Goal: Find specific page/section: Find specific page/section

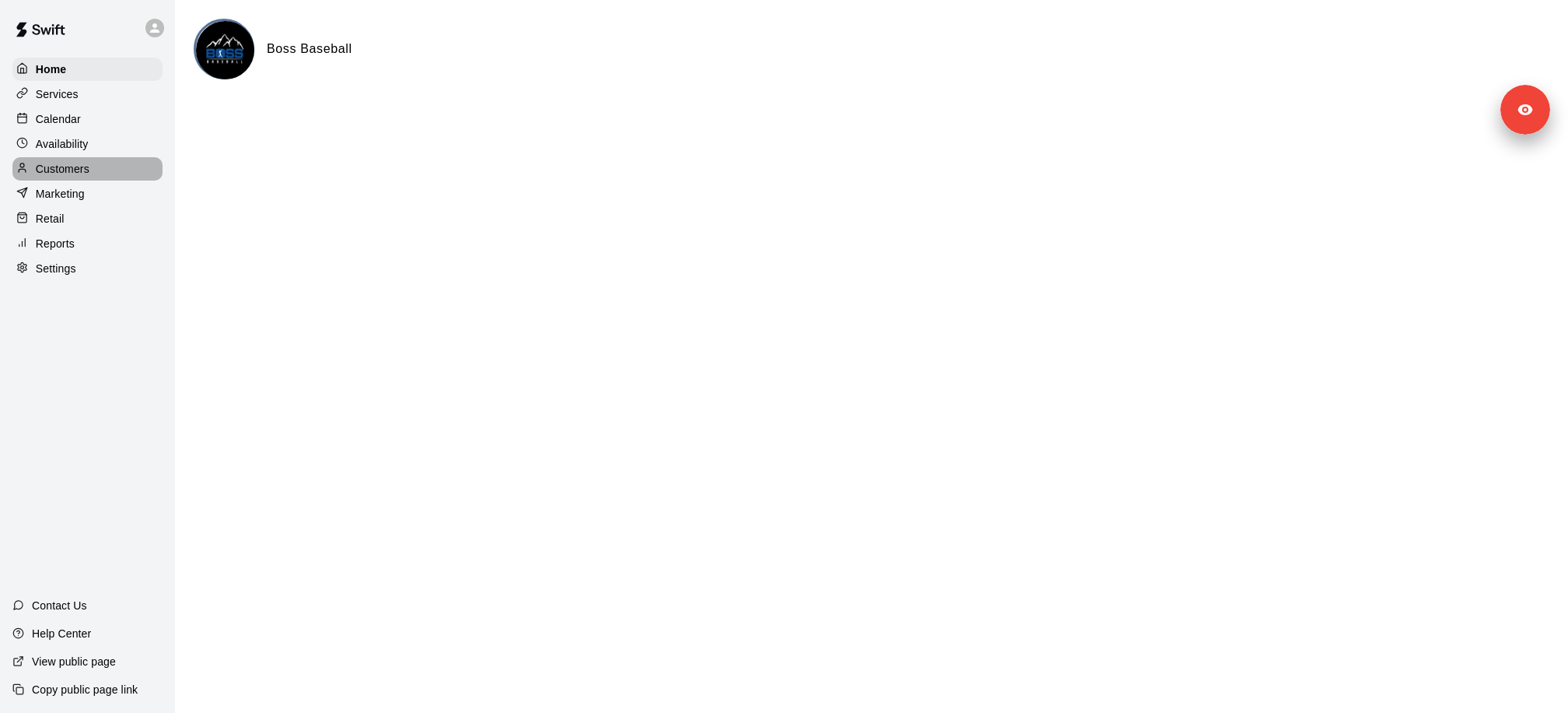
click at [122, 175] on div "Customers" at bounding box center [88, 168] width 151 height 23
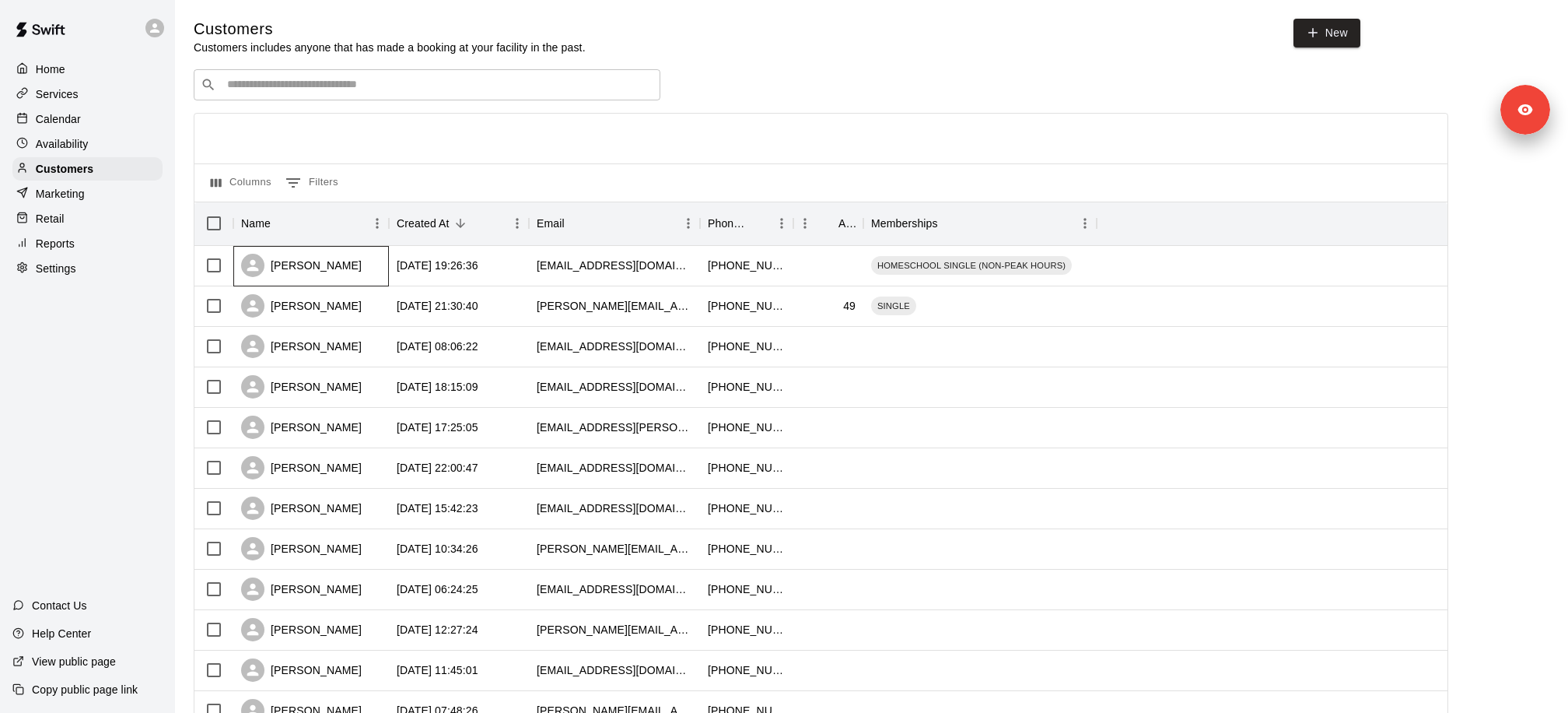
click at [336, 263] on div "[PERSON_NAME]" at bounding box center [301, 265] width 121 height 23
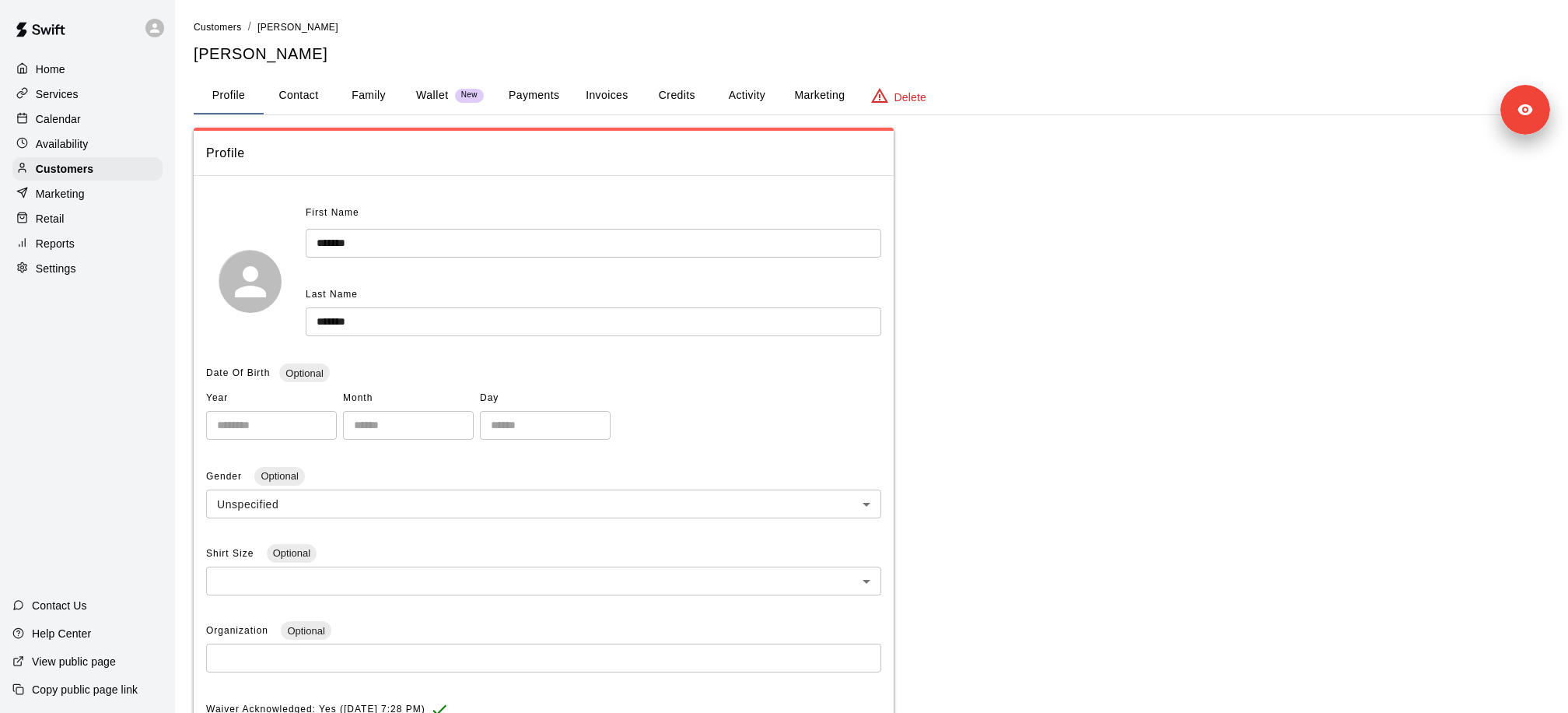
click at [530, 90] on button "Payments" at bounding box center [533, 96] width 76 height 37
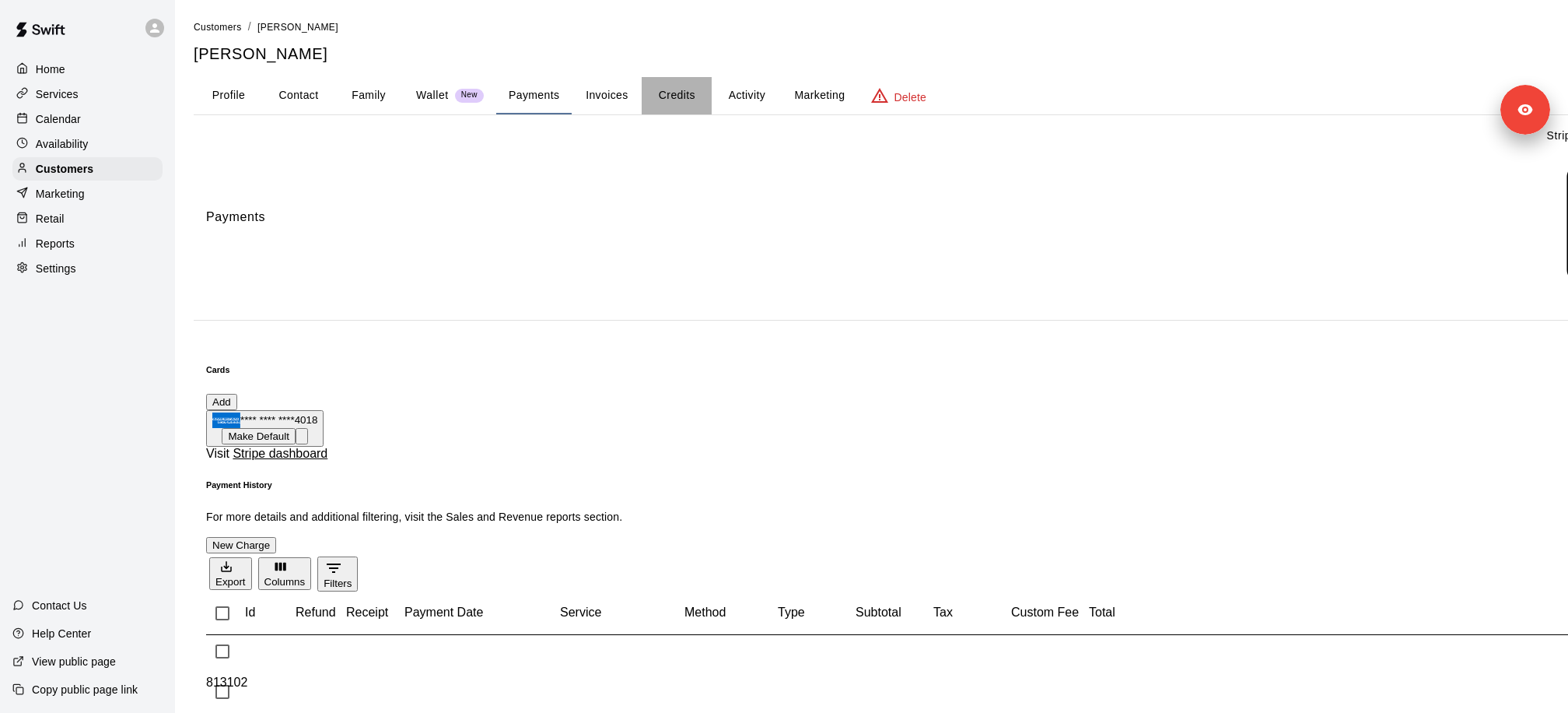
click at [668, 100] on button "Credits" at bounding box center [676, 96] width 70 height 37
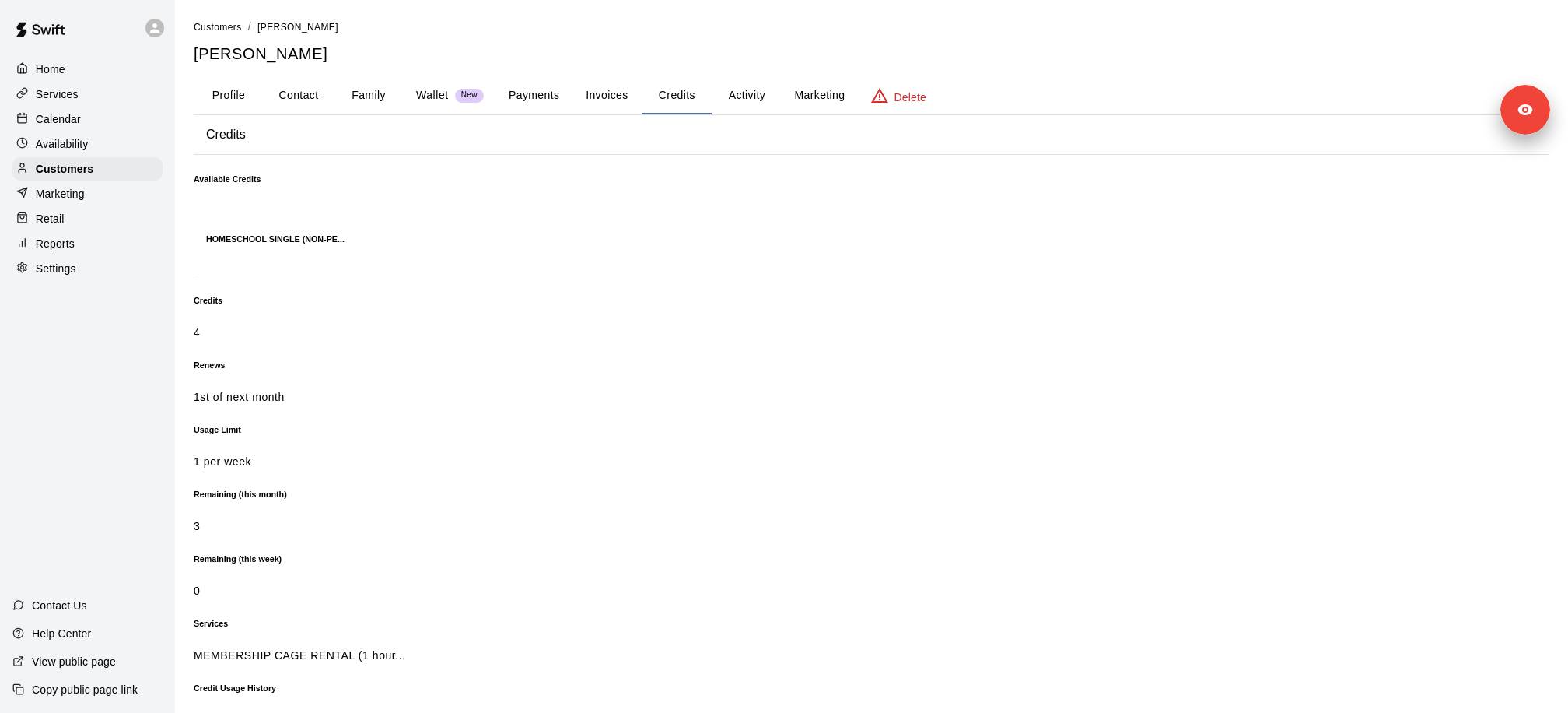
click at [70, 121] on p "Calendar" at bounding box center [58, 119] width 45 height 15
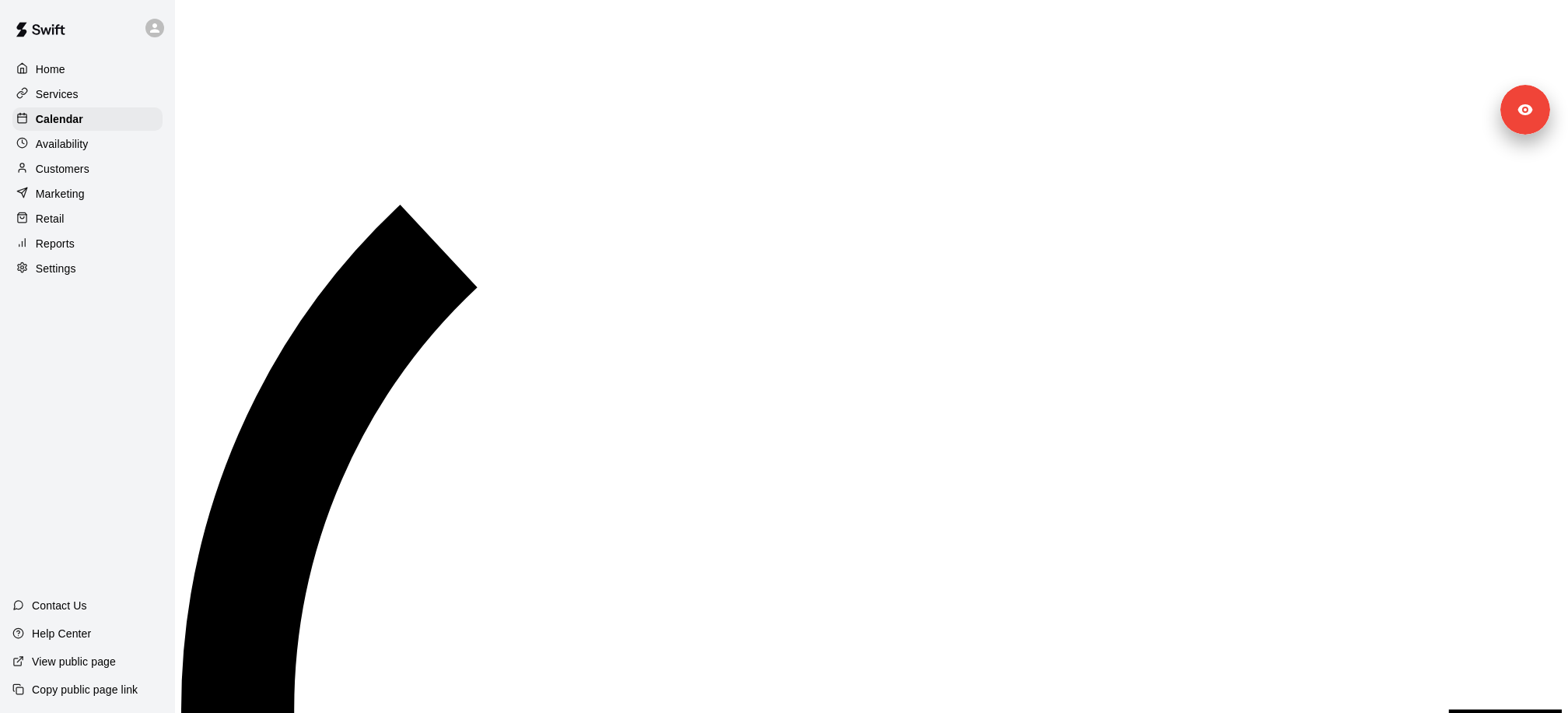
scroll to position [794, 0]
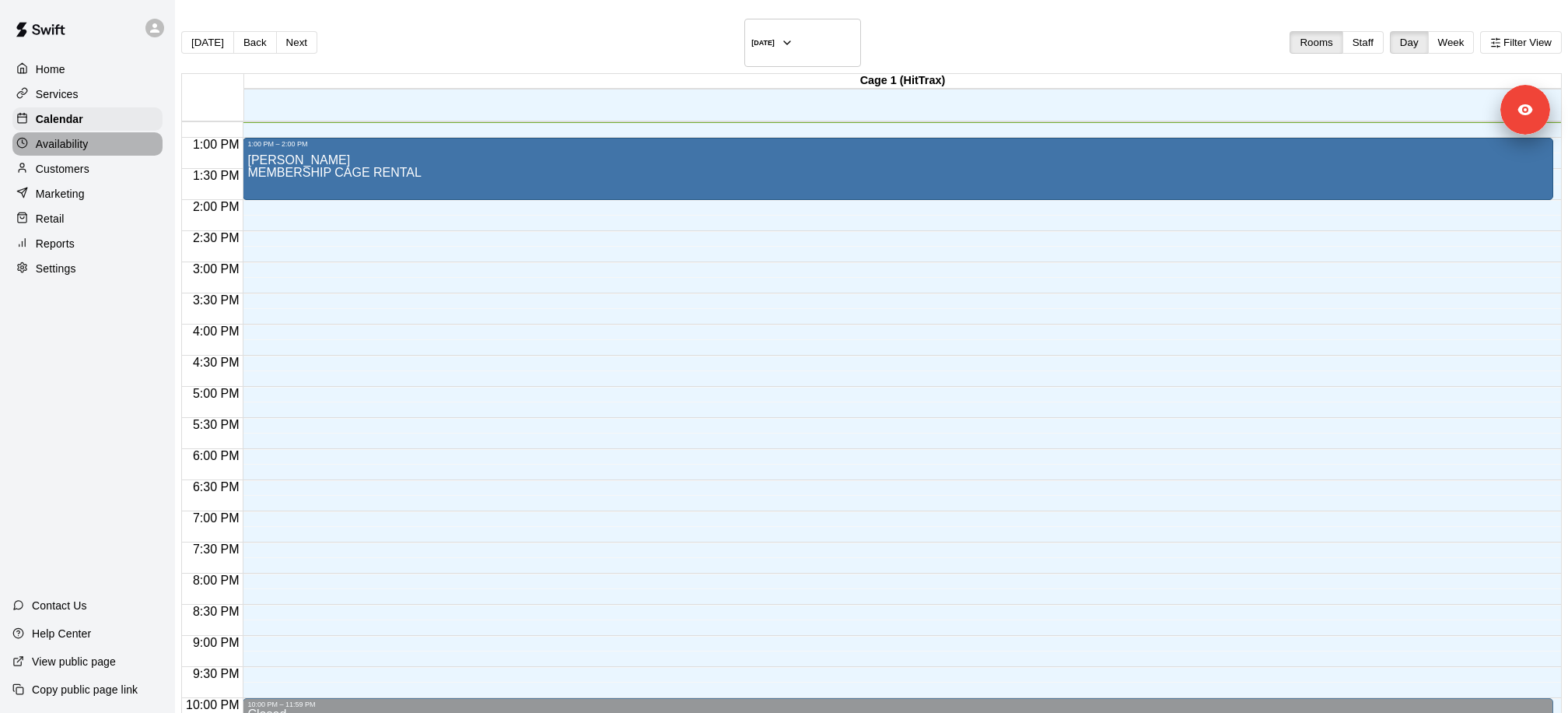
click at [97, 139] on div "Availability" at bounding box center [88, 143] width 151 height 23
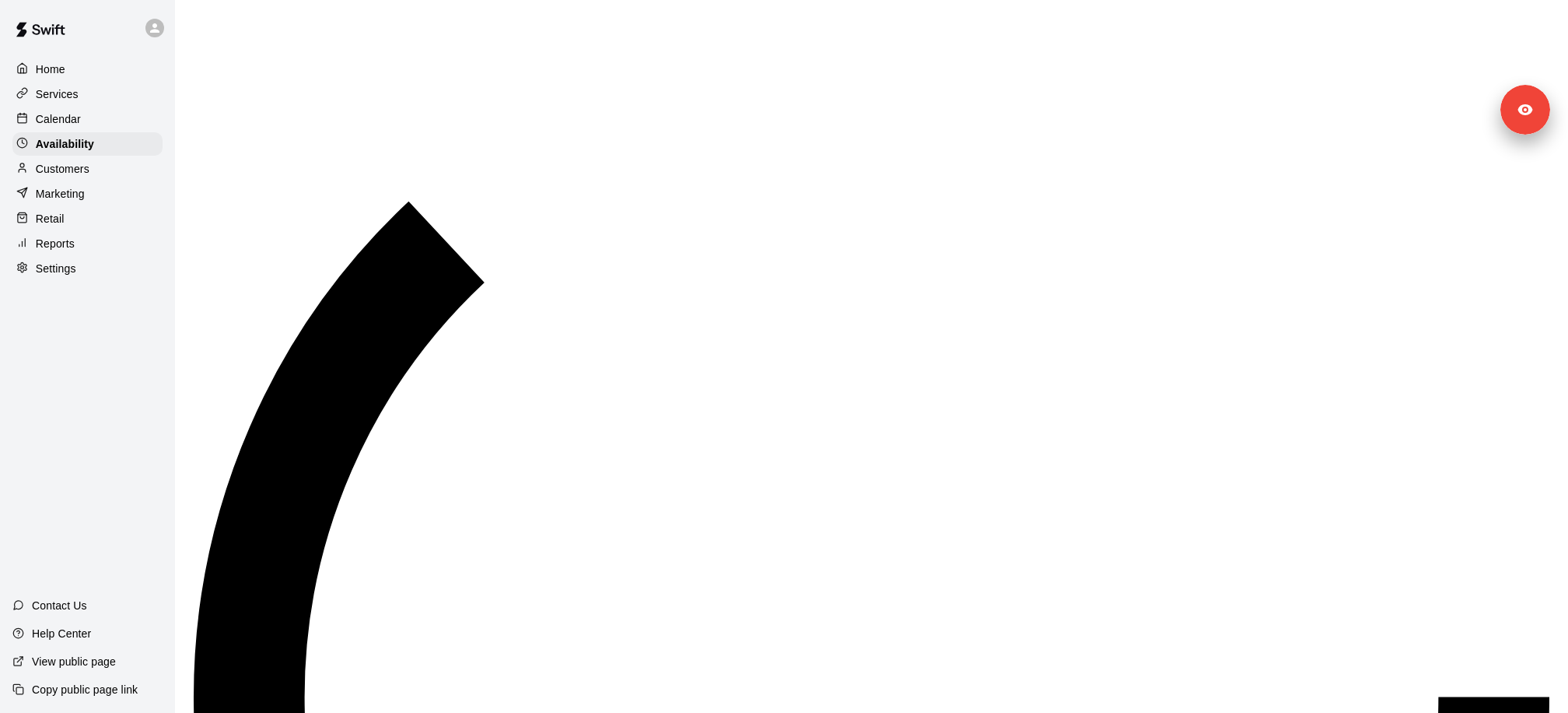
scroll to position [794, 0]
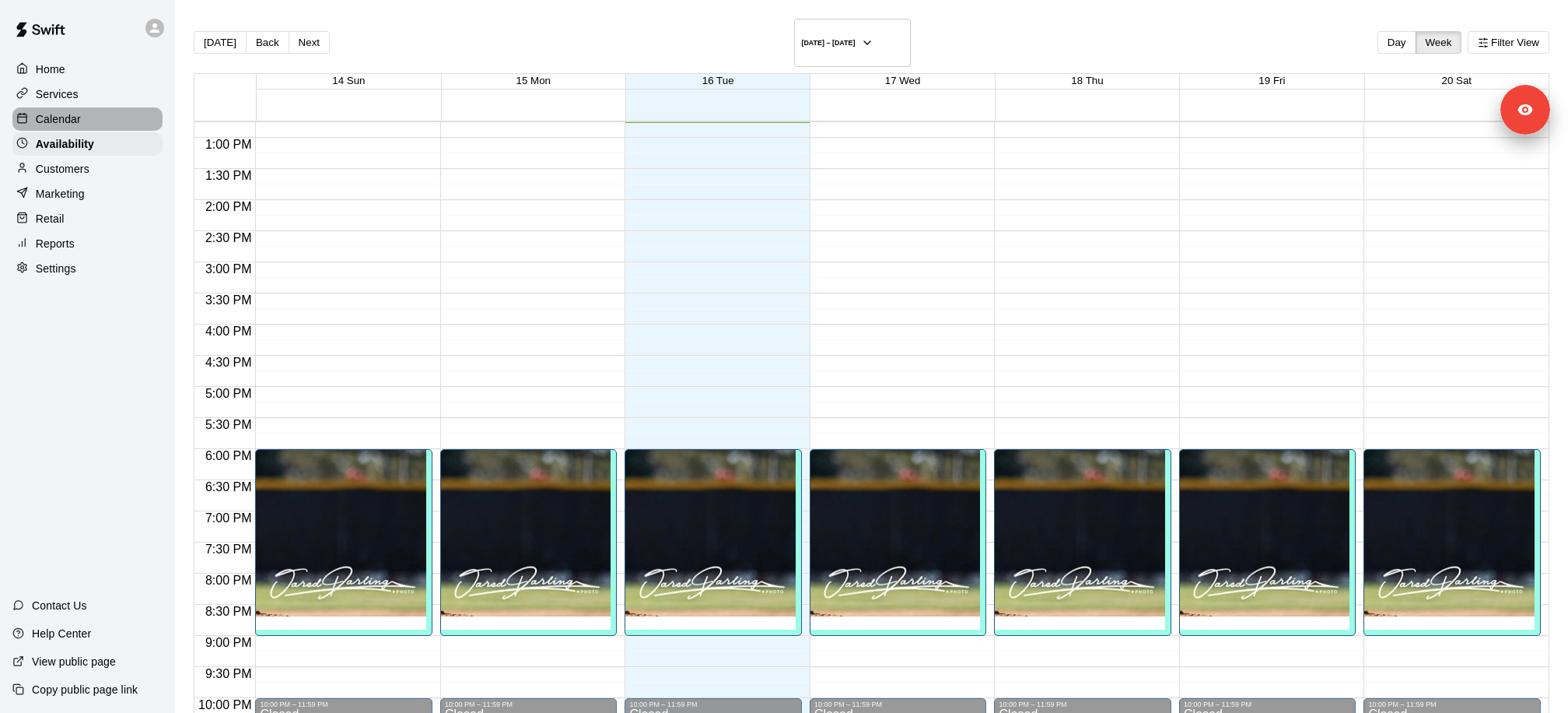
click at [77, 121] on p "Calendar" at bounding box center [58, 119] width 45 height 15
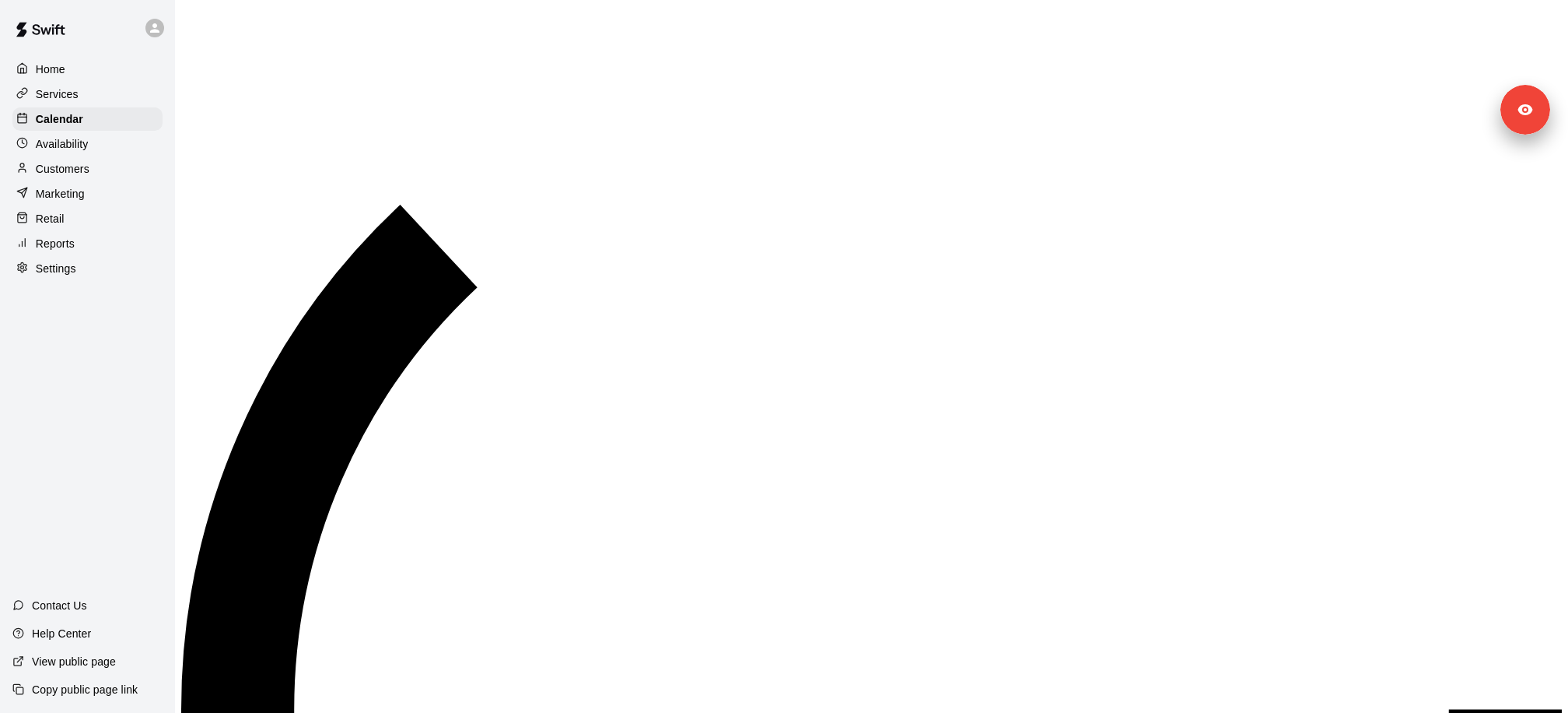
scroll to position [794, 0]
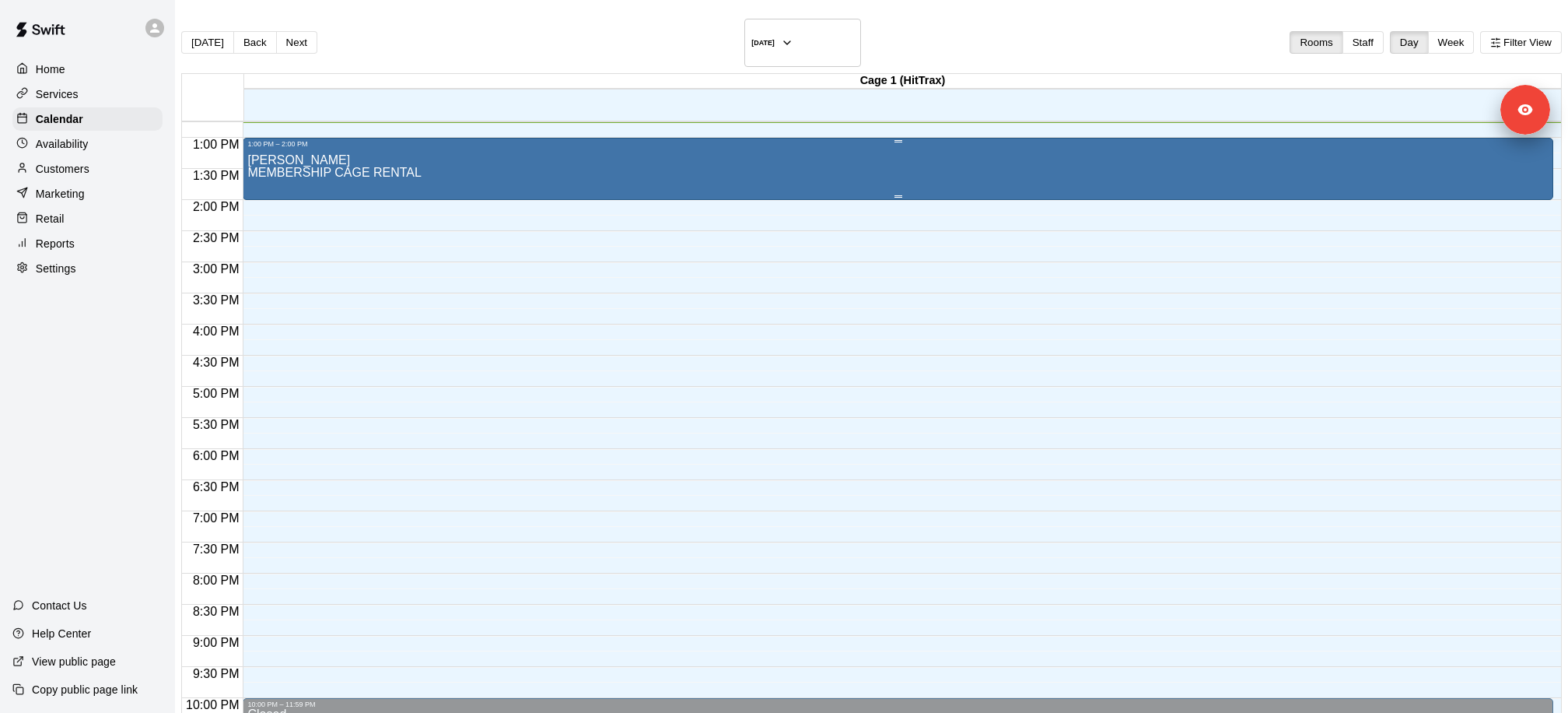
click at [390, 154] on div "[PERSON_NAME] MEMBERSHIP CAGE RENTAL" at bounding box center [898, 505] width 1301 height 713
drag, startPoint x: 594, startPoint y: 576, endPoint x: 676, endPoint y: 585, distance: 82.5
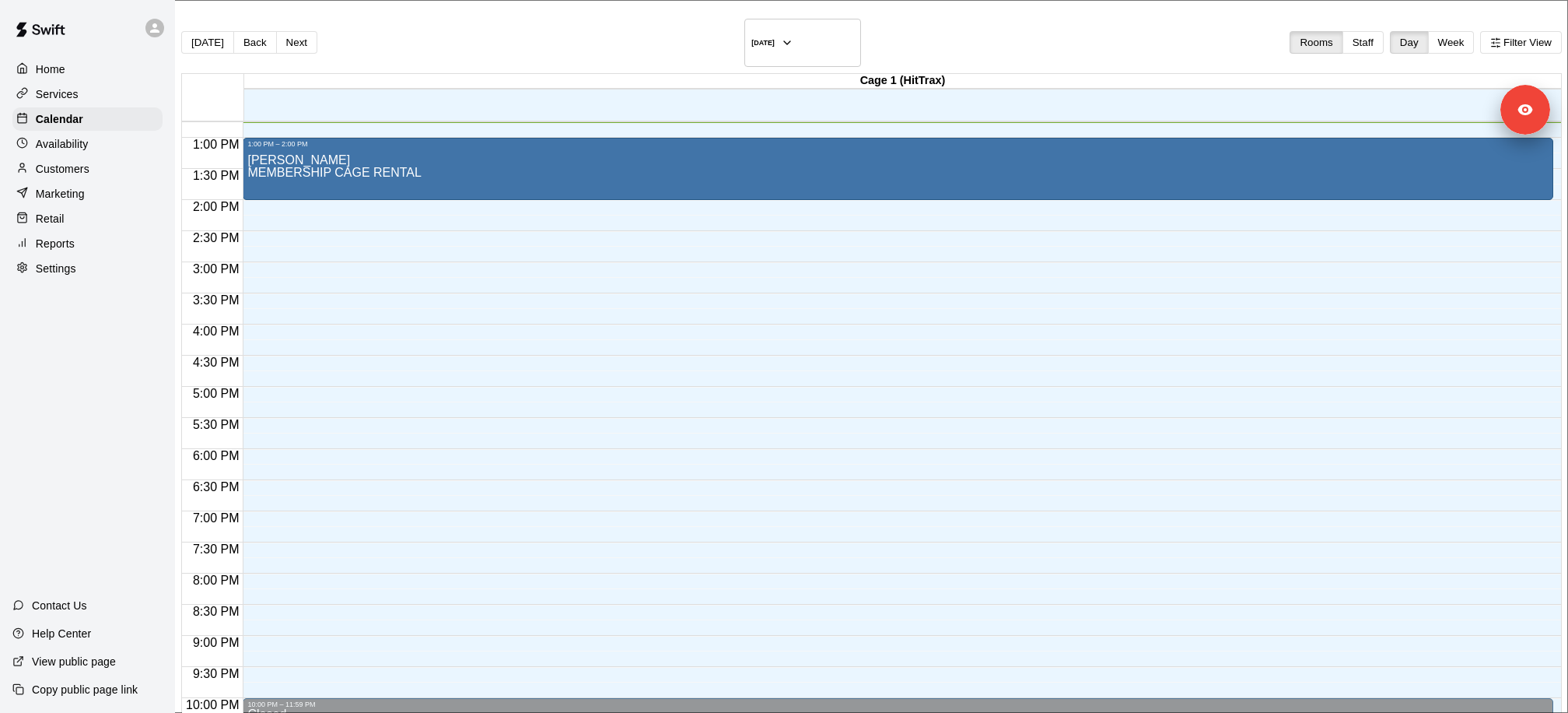
copy span "Booking #1422900"
click at [407, 148] on div "[PERSON_NAME] MEMBERSHIP CAGE RENTAL" at bounding box center [898, 505] width 1301 height 713
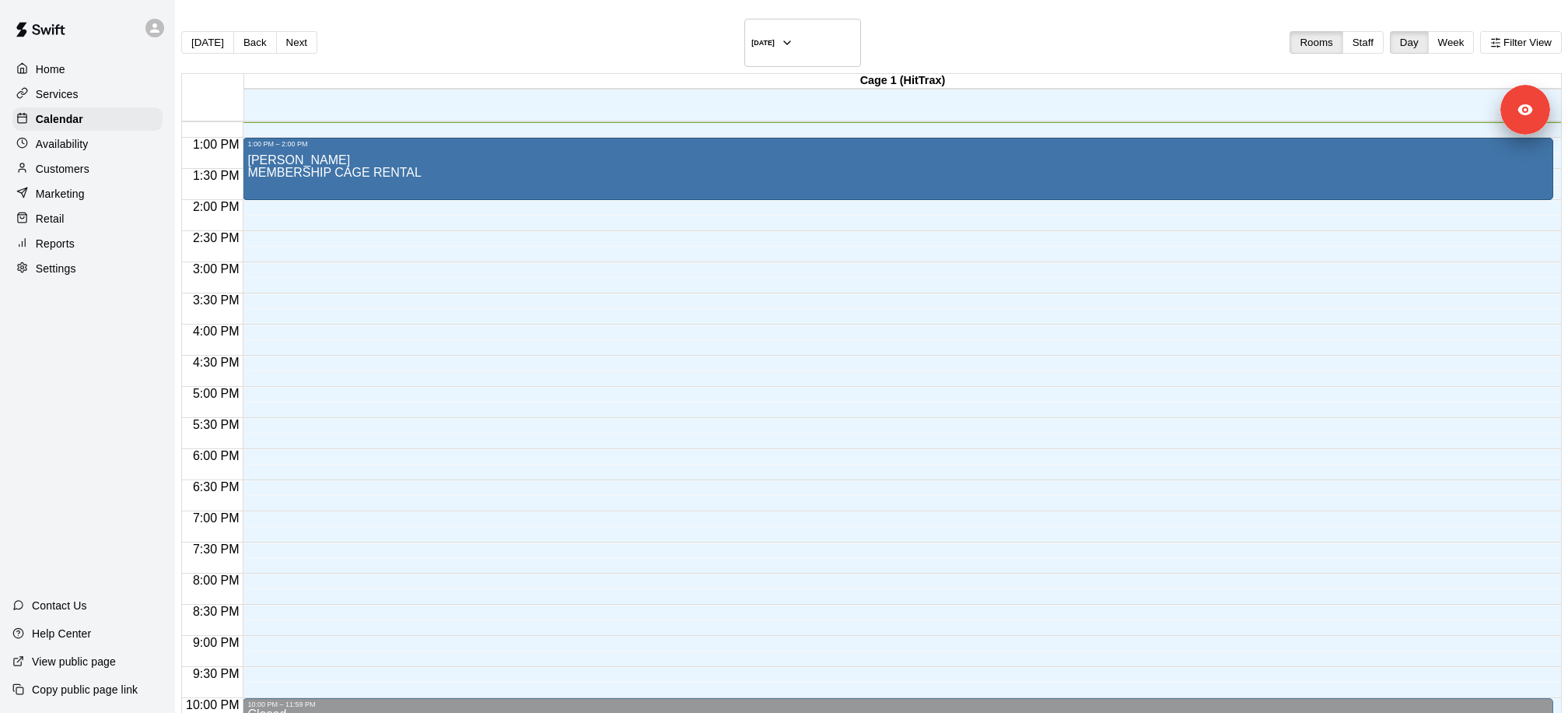
drag, startPoint x: 657, startPoint y: 475, endPoint x: 751, endPoint y: 475, distance: 94.0
copy span "[EMAIL_ADDRESS][DOMAIN_NAME]"
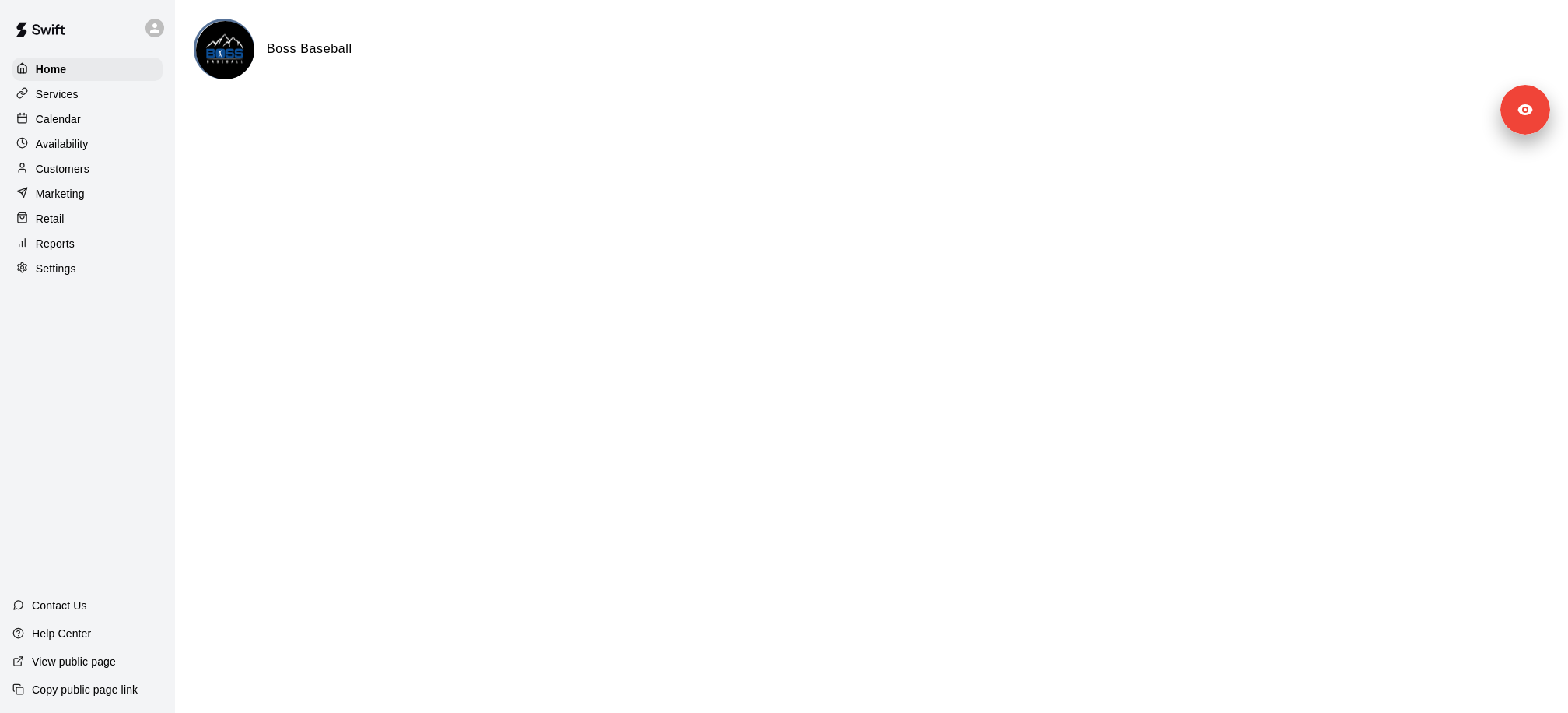
click at [141, 117] on div "Calendar" at bounding box center [88, 118] width 151 height 23
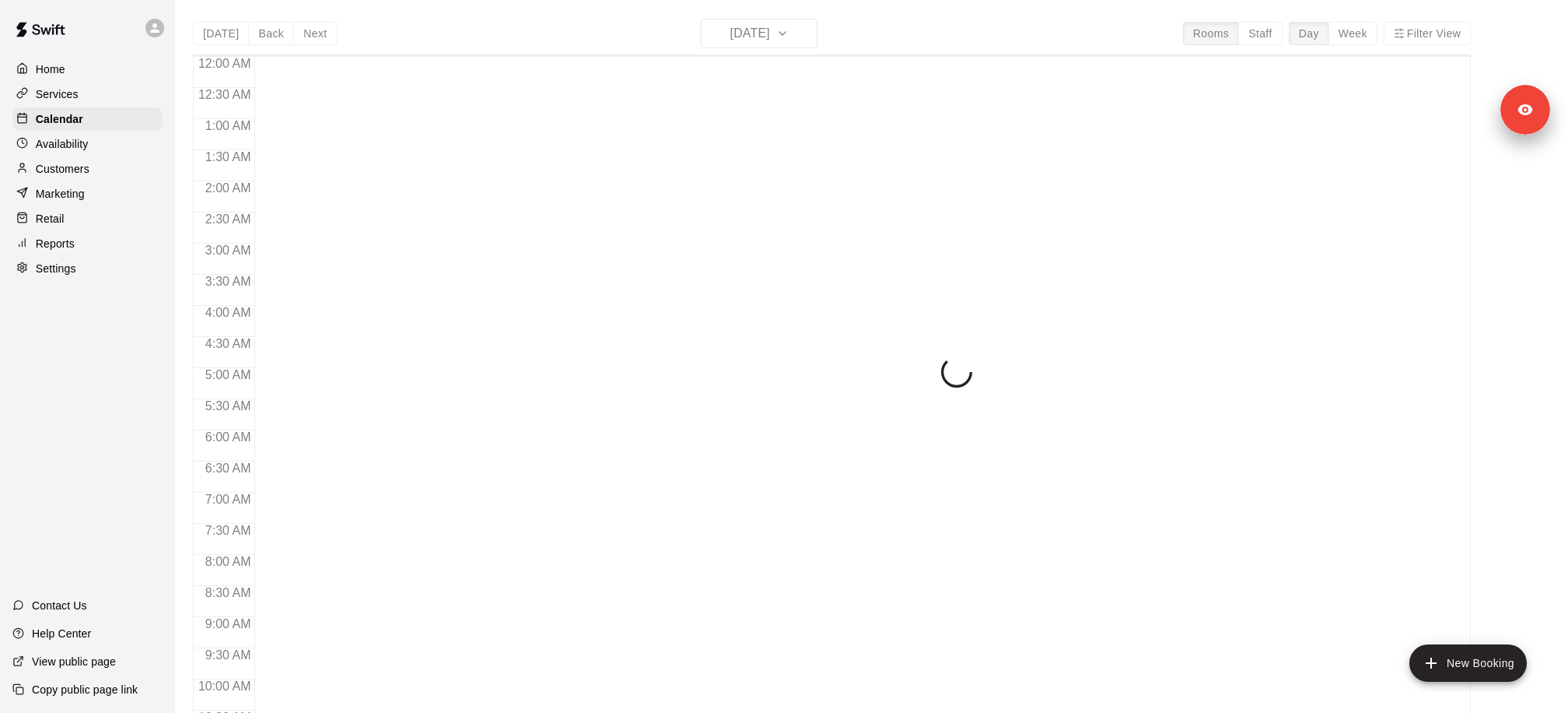
scroll to position [796, 0]
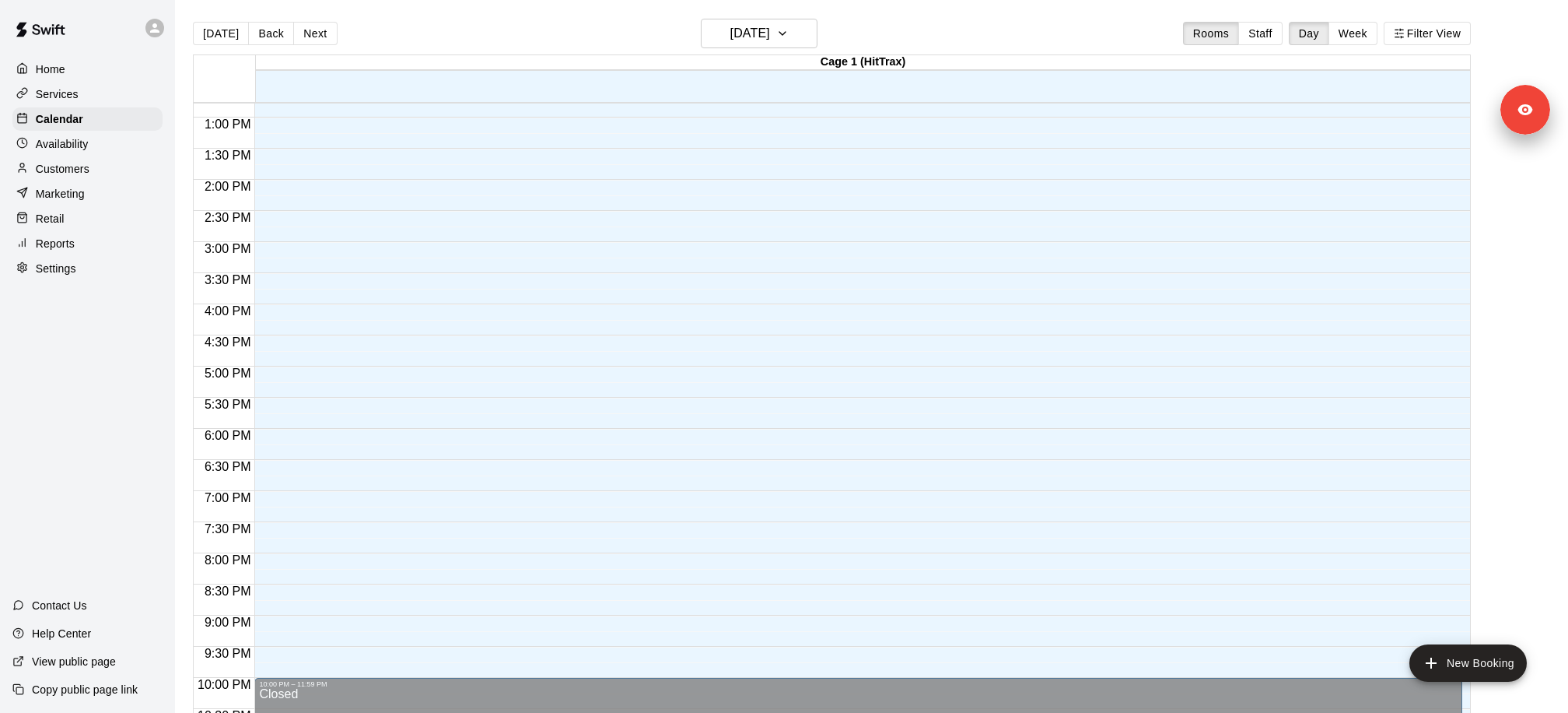
click at [387, 149] on div "[PERSON_NAME] MEMBERSHIP CAGE RENTAL" at bounding box center [858, 484] width 1198 height 713
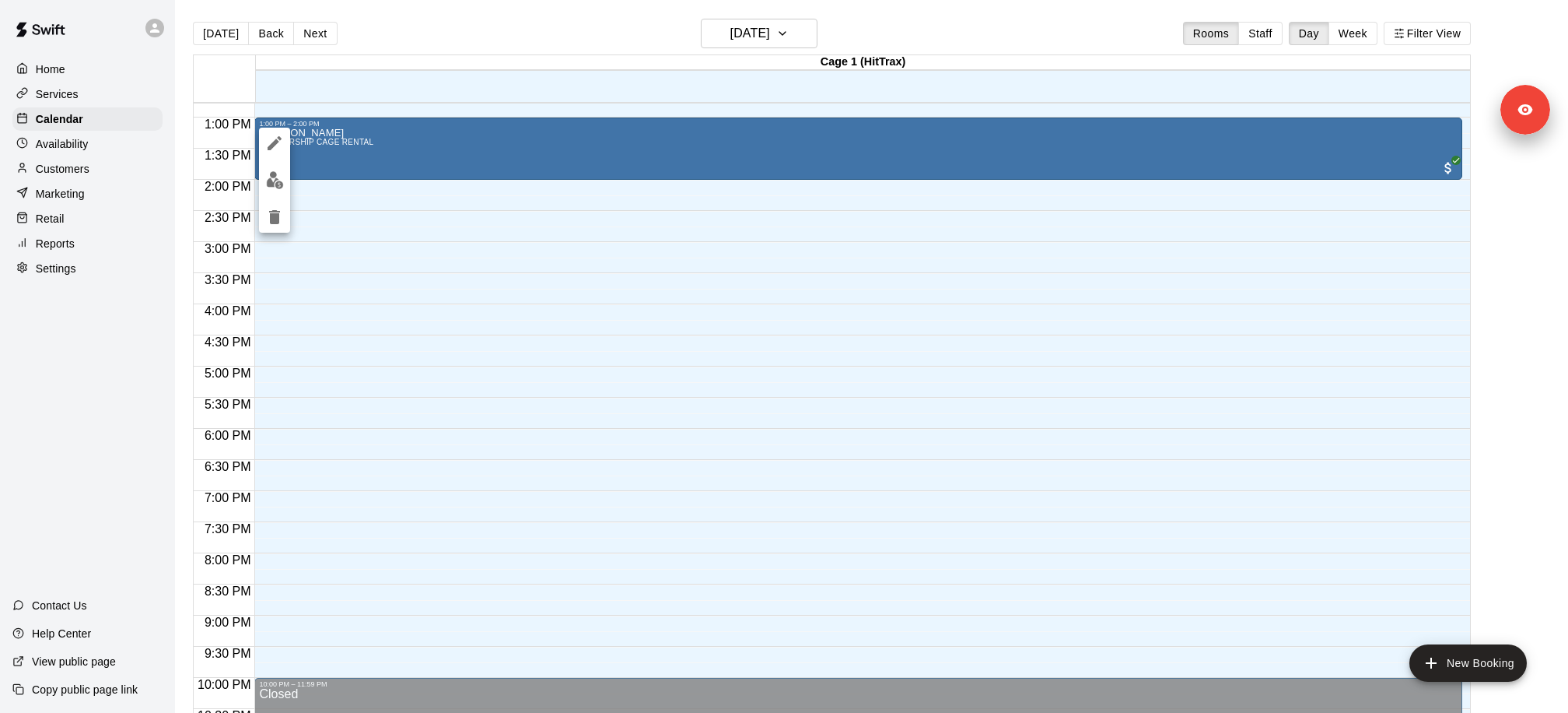
click at [272, 186] on img "edit" at bounding box center [275, 180] width 18 height 18
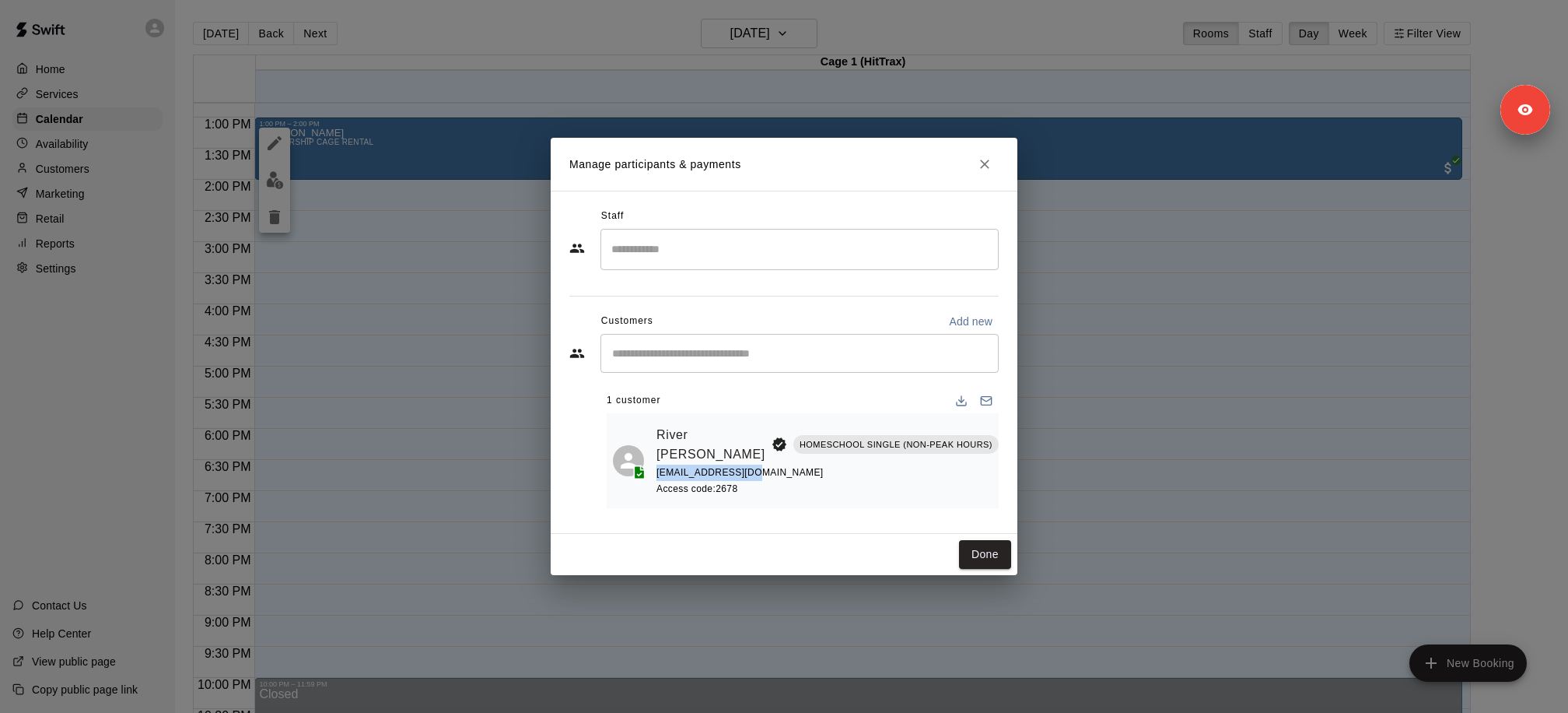
drag, startPoint x: 762, startPoint y: 476, endPoint x: 656, endPoint y: 476, distance: 106.0
click at [656, 476] on div "River Moll HOMESCHOOL SINGLE (NON-PEAK HOURS) cworthan@gmail.com Access code: 2…" at bounding box center [803, 460] width 379 height 83
copy span "[EMAIL_ADDRESS][DOMAIN_NAME]"
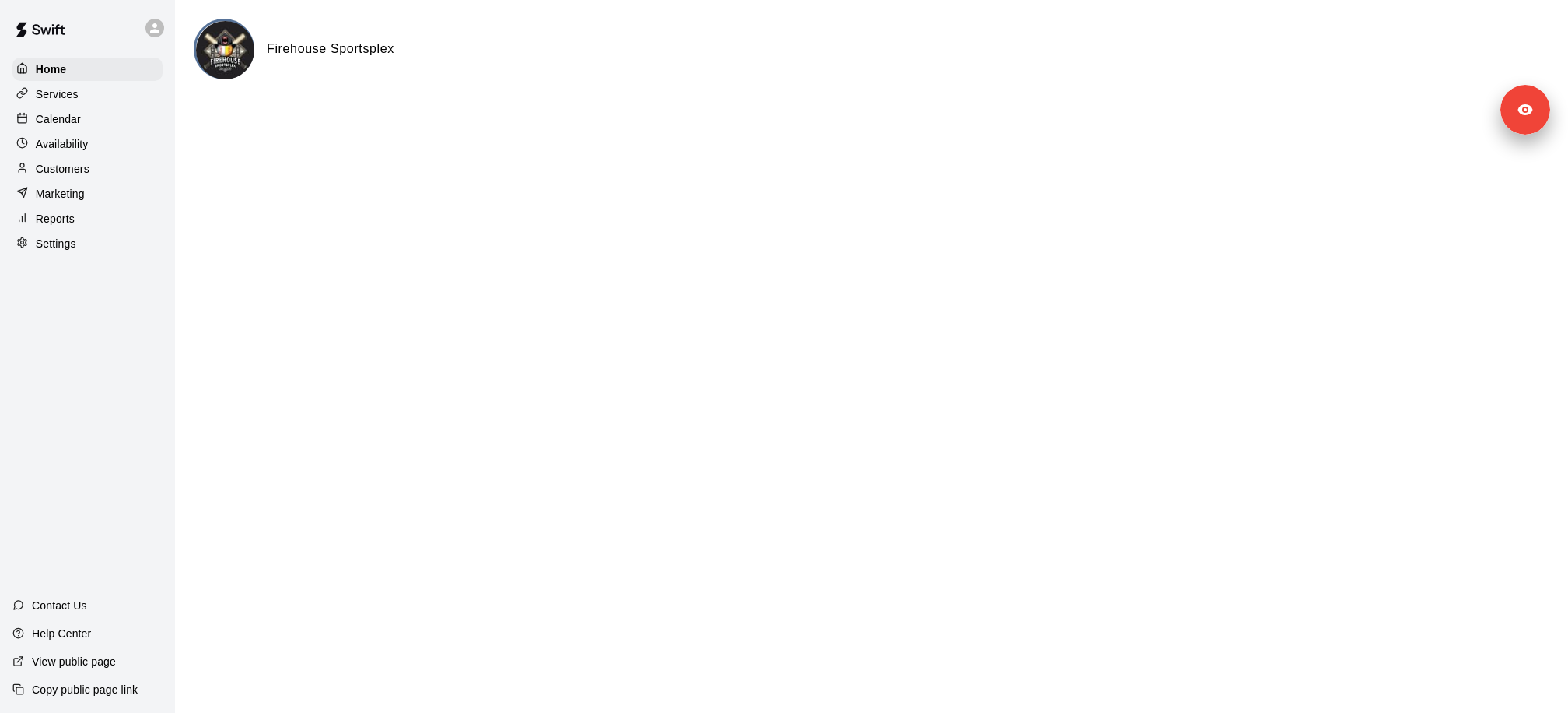
click at [75, 174] on p "Customers" at bounding box center [62, 168] width 54 height 15
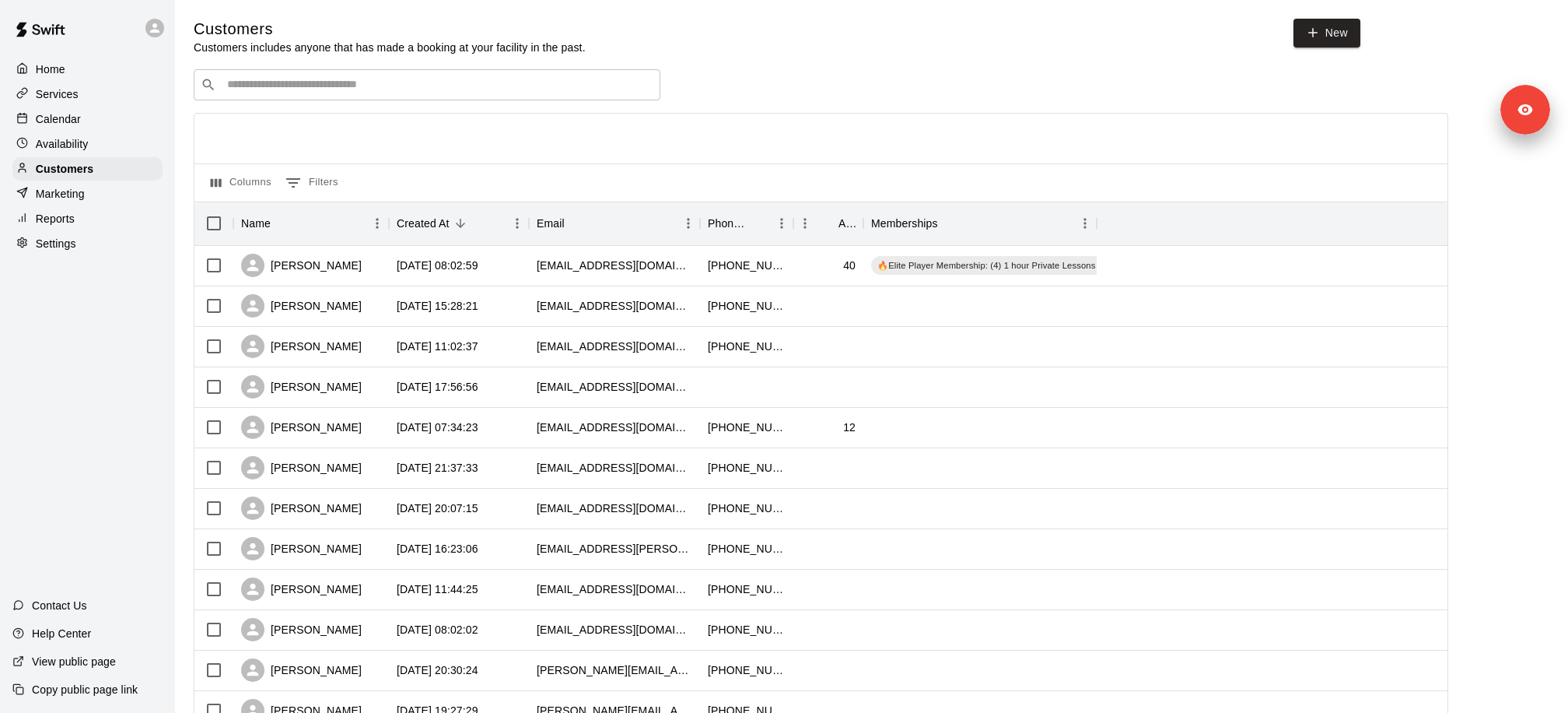
click at [321, 96] on div "​ ​" at bounding box center [427, 84] width 467 height 31
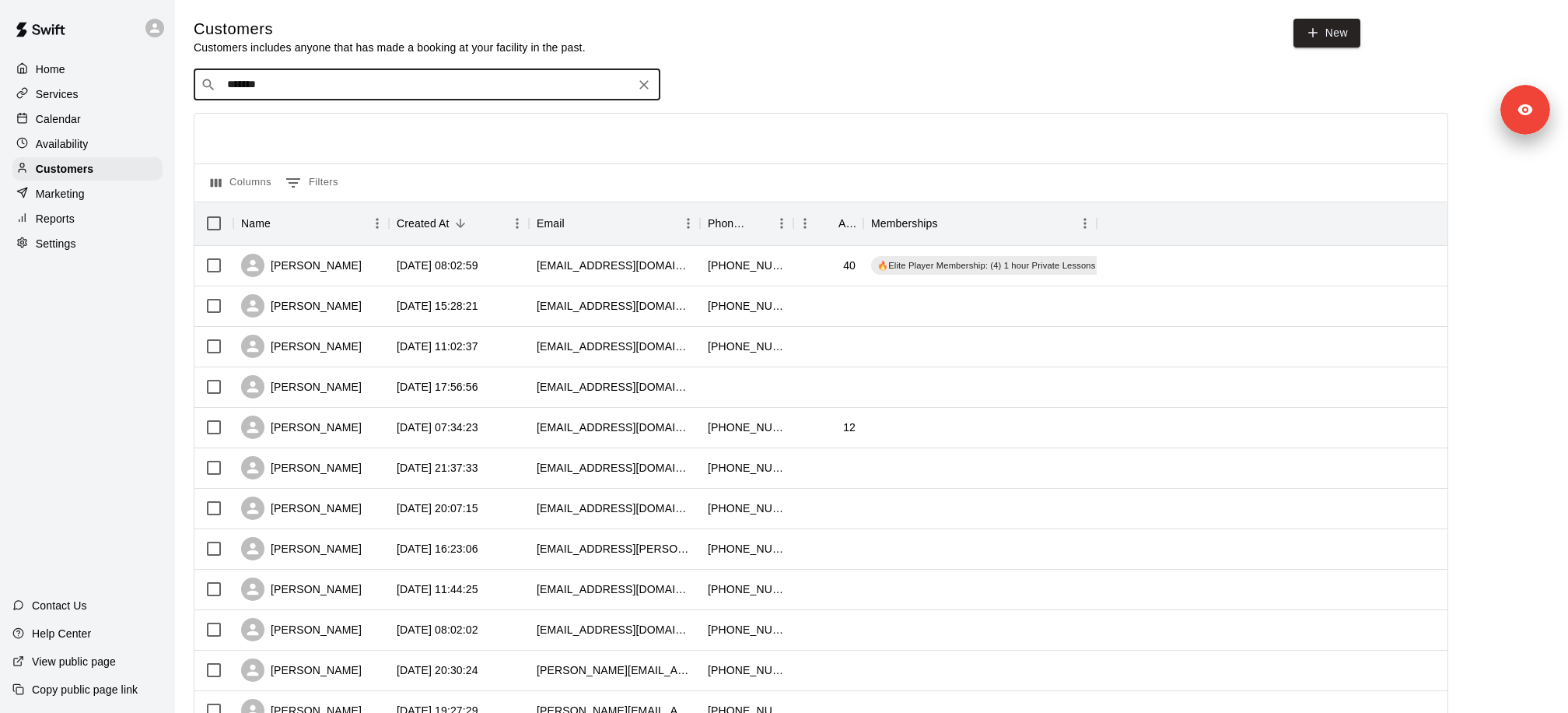
type input "********"
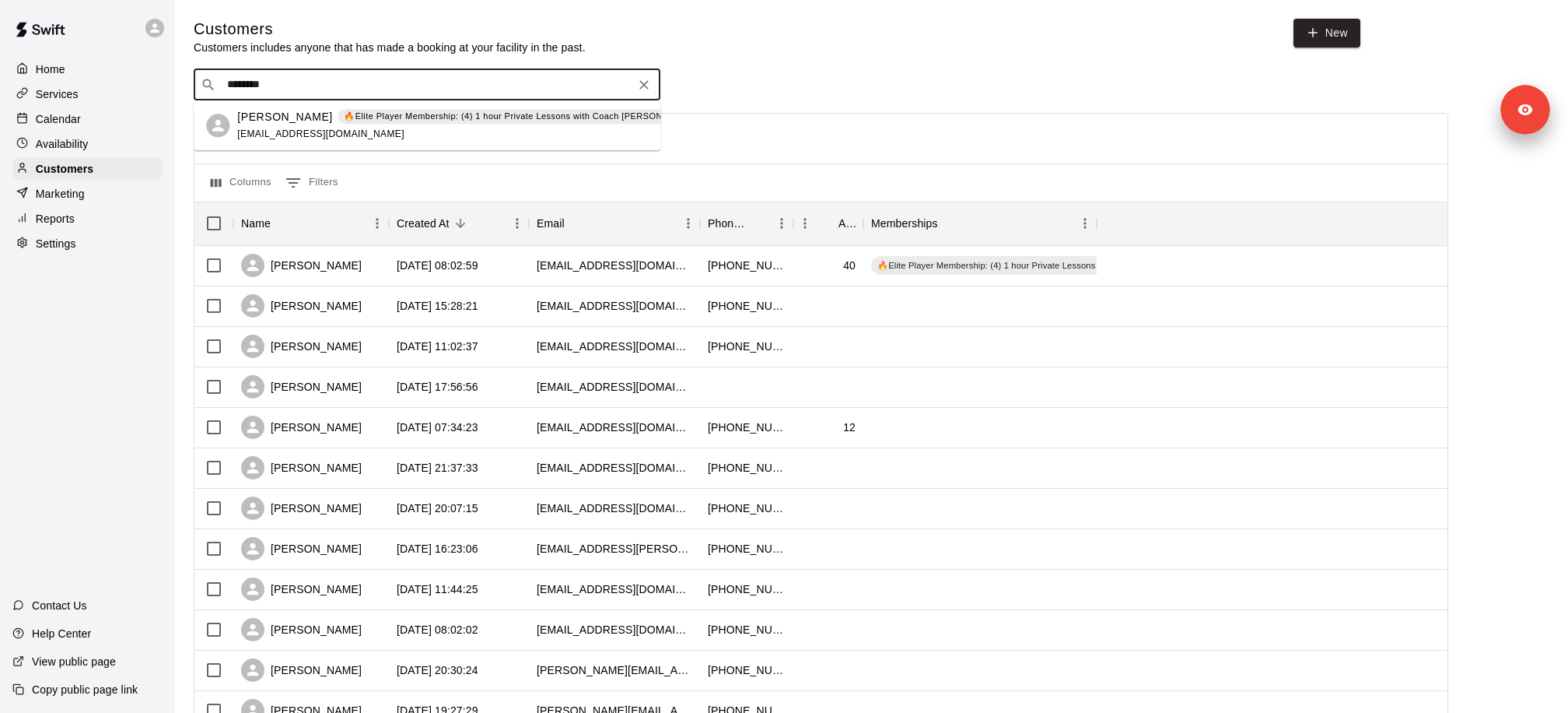
click at [339, 141] on div "Patricia Pagan 🔥Elite Player Membership: (4) 1 hour Private Lessons with Coach …" at bounding box center [427, 125] width 467 height 50
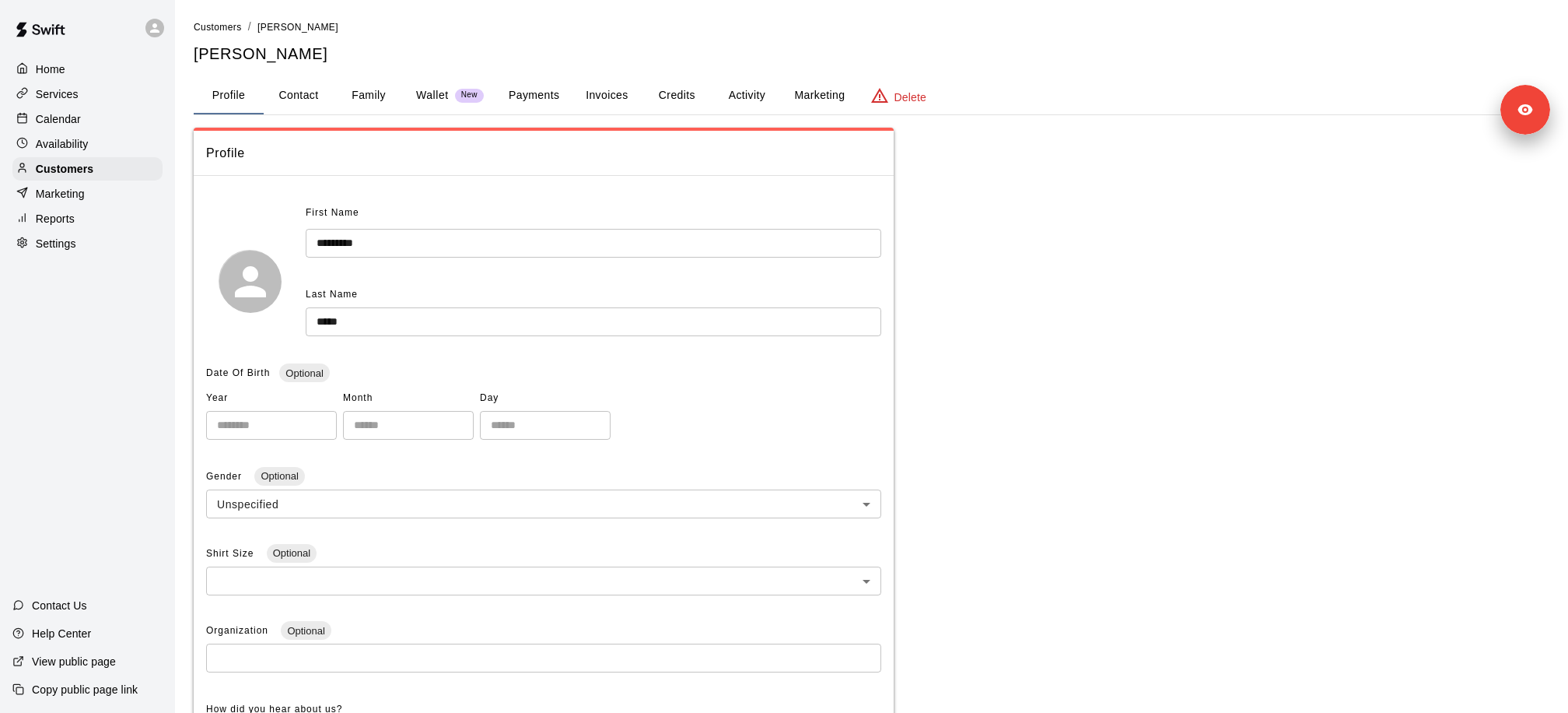
click at [678, 87] on button "Credits" at bounding box center [676, 96] width 70 height 37
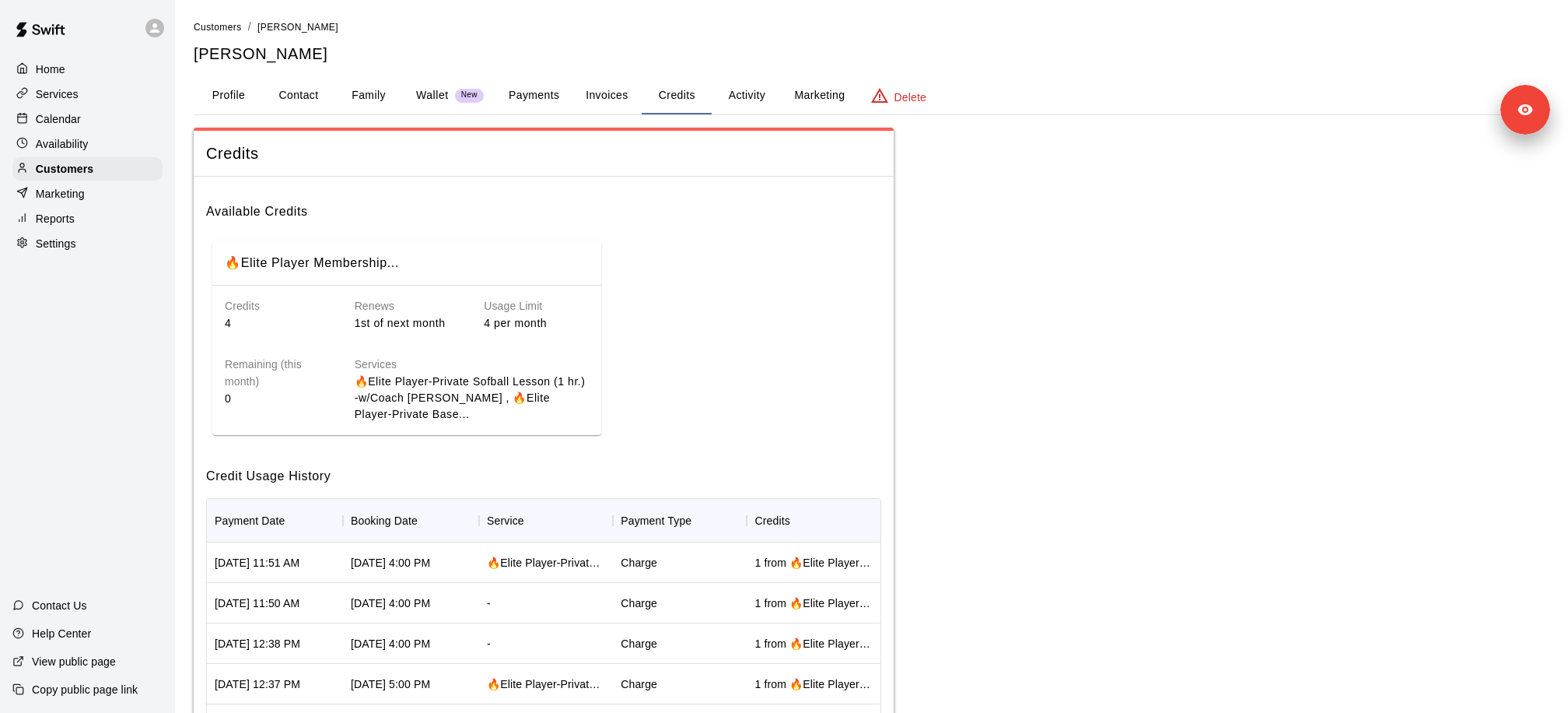
click at [542, 99] on button "Payments" at bounding box center [533, 96] width 76 height 37
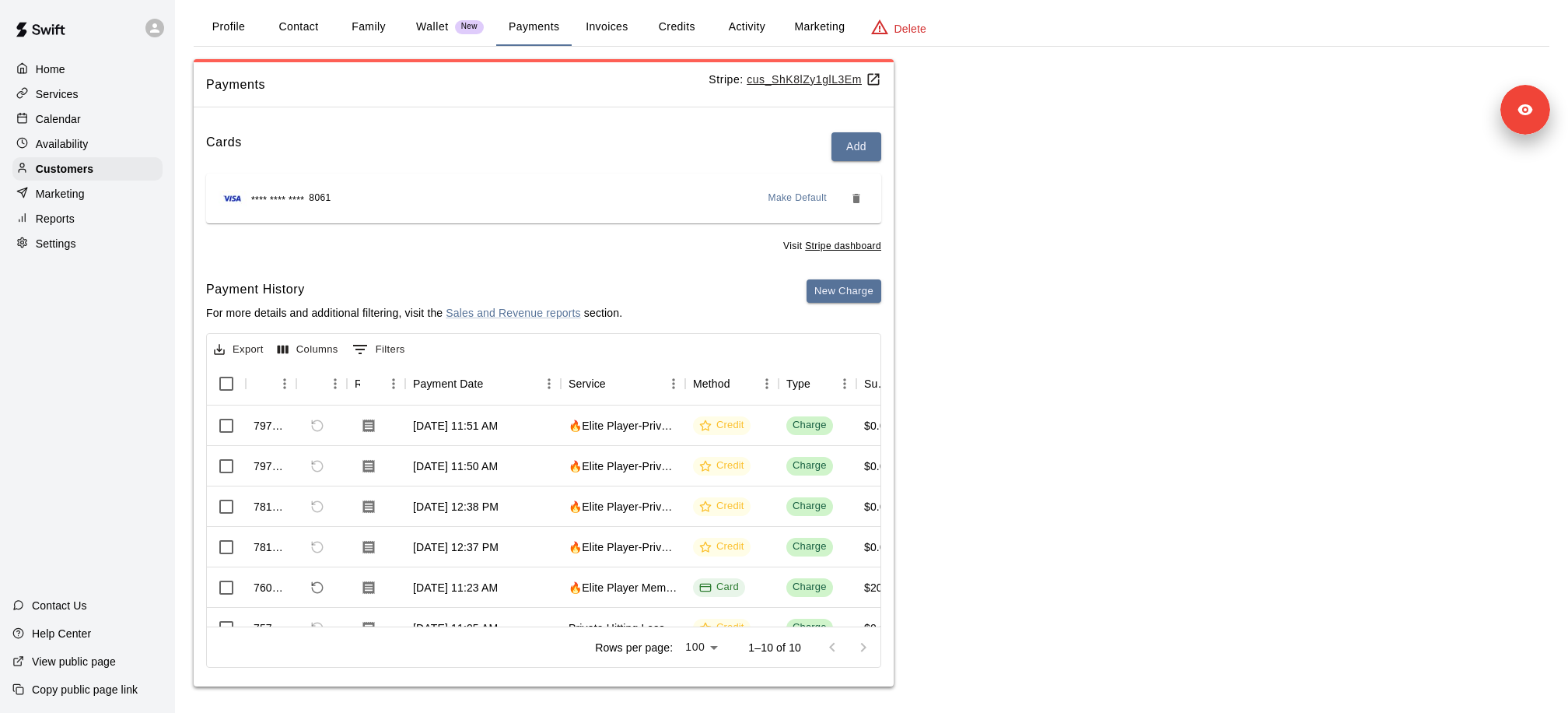
scroll to position [71, 0]
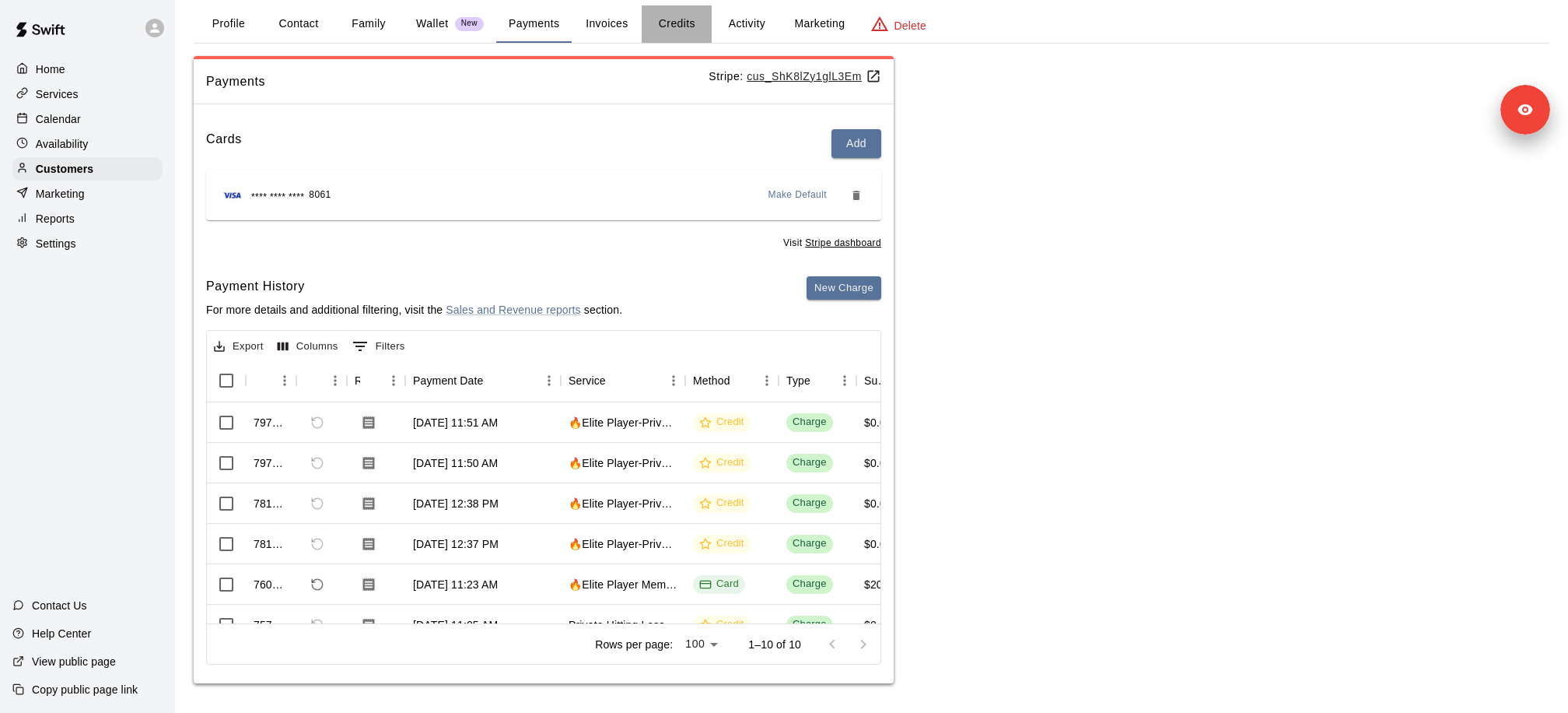
click at [671, 19] on button "Credits" at bounding box center [676, 24] width 70 height 37
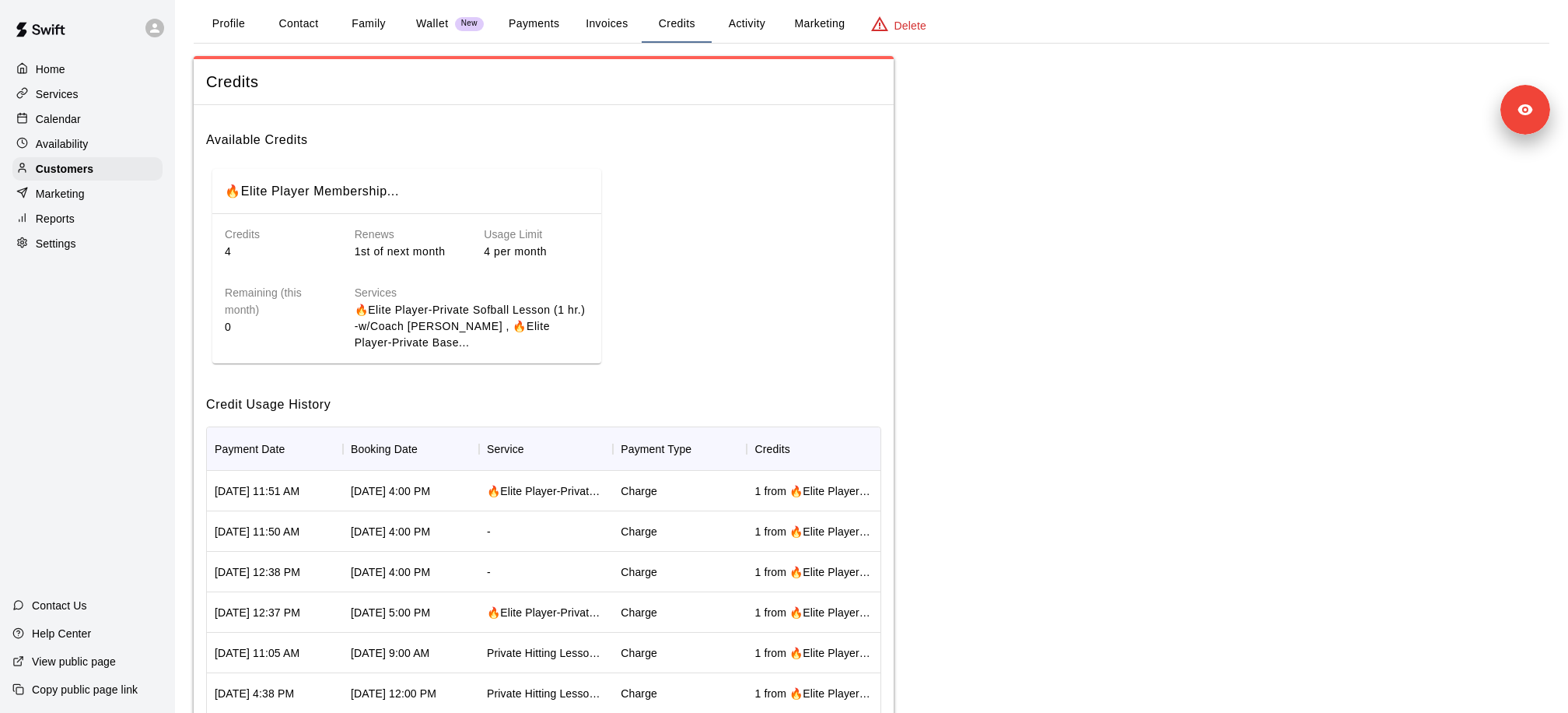
click at [970, 464] on div "Credits Available Credits 🔥Elite Player Membership... Credits 4 Renews 1st of n…" at bounding box center [872, 418] width 1355 height 724
